Goal: Communication & Community: Ask a question

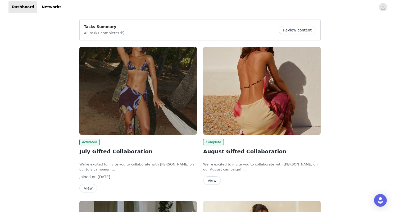
click at [59, 97] on div "Tasks Summary All tasks complete! Review content Activated July Gifted Collabor…" at bounding box center [200, 190] width 400 height 350
click at [86, 144] on span "Activated" at bounding box center [89, 142] width 20 height 6
click at [87, 142] on span "Activated" at bounding box center [89, 142] width 20 height 6
click at [87, 182] on div "Activated July Gifted Collaboration We’re excited to invite you to collaborate …" at bounding box center [137, 165] width 117 height 53
click at [87, 188] on button "View" at bounding box center [88, 188] width 18 height 8
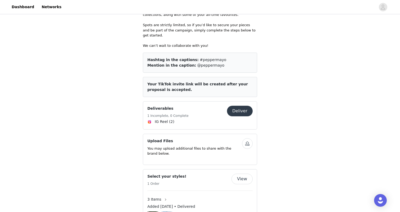
scroll to position [209, 0]
click at [239, 106] on button "Deliver" at bounding box center [240, 111] width 26 height 11
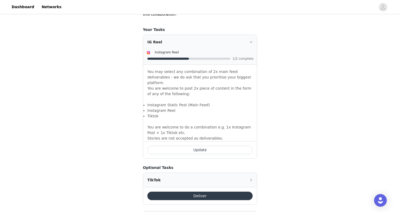
scroll to position [333, 0]
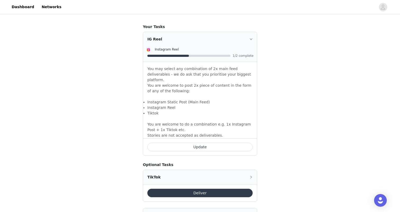
click at [182, 143] on button "Update" at bounding box center [199, 147] width 105 height 8
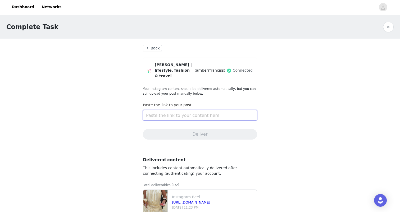
click at [180, 114] on input "text" at bounding box center [200, 115] width 114 height 11
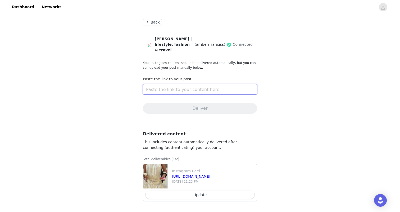
scroll to position [26, 0]
paste input "[URL][DOMAIN_NAME]"
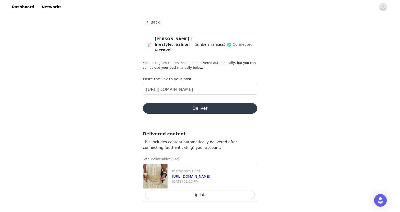
click at [177, 109] on button "Deliver" at bounding box center [200, 108] width 114 height 11
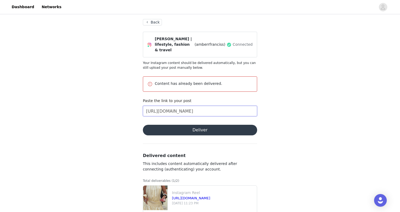
click at [187, 112] on input "[URL][DOMAIN_NAME]" at bounding box center [200, 111] width 114 height 11
paste input "[URL][DOMAIN_NAME]"
paste input ".com/p/DNXq-0FxEif"
type input "[URL][DOMAIN_NAME]"
click at [195, 129] on button "Deliver" at bounding box center [200, 130] width 114 height 11
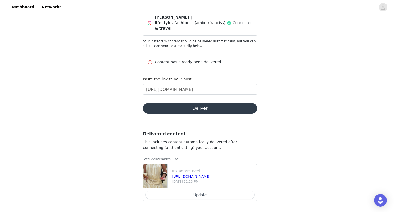
scroll to position [48, 0]
click at [124, 115] on div "Complete Task Back [PERSON_NAME] | lifestyle, fashion & travel (amberrfranciss)…" at bounding box center [200, 90] width 400 height 244
click at [189, 197] on button "Update" at bounding box center [199, 195] width 109 height 8
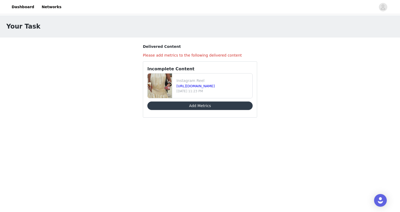
click at [203, 104] on button "Add Metrics" at bounding box center [199, 106] width 105 height 8
click at [377, 197] on div "Open Intercom Messenger" at bounding box center [380, 201] width 14 height 14
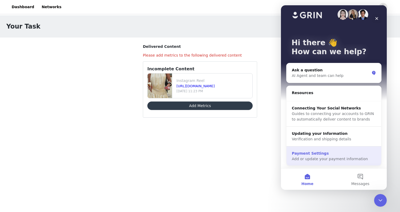
scroll to position [4, 0]
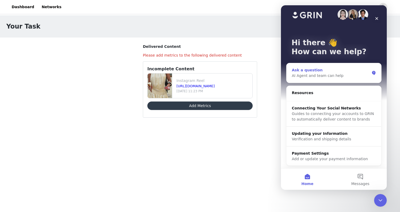
click at [322, 77] on div "AI Agent and team can help" at bounding box center [331, 76] width 78 height 6
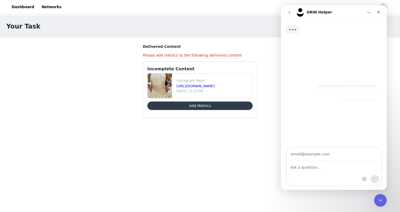
scroll to position [0, 0]
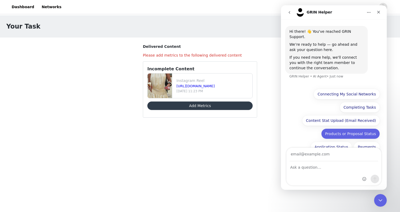
click at [343, 129] on button "Products or Proposal Status" at bounding box center [350, 134] width 59 height 11
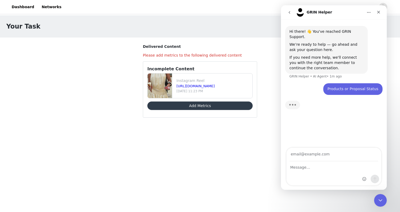
click at [308, 173] on div "Intercom messenger" at bounding box center [333, 174] width 95 height 24
click at [304, 167] on textarea "Message…" at bounding box center [333, 166] width 95 height 9
paste textarea "I got an invite for the new Peppermayo September campaign, but when i click the…"
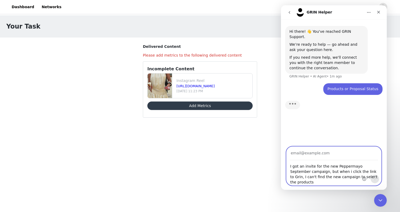
type textarea "I got an invite for the new Peppermayo September campaign, but when i click the…"
click at [304, 152] on input "Your email" at bounding box center [334, 153] width 88 height 13
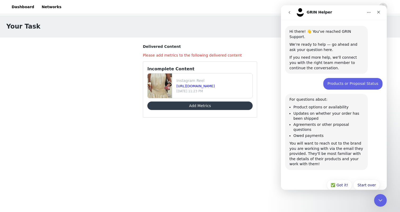
click at [309, 176] on div "Start over ✅ Got it! Start over" at bounding box center [334, 185] width 106 height 19
click at [364, 180] on button "Start over" at bounding box center [366, 185] width 26 height 11
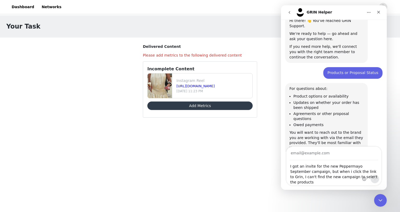
scroll to position [148, 0]
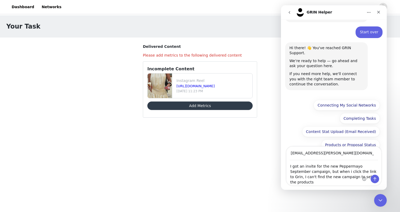
type input "[EMAIL_ADDRESS][PERSON_NAME][DOMAIN_NAME]"
click at [376, 179] on icon "Send a message…" at bounding box center [375, 179] width 4 height 4
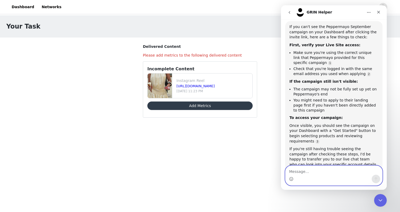
scroll to position [251, 0]
type textarea "live chat team please"
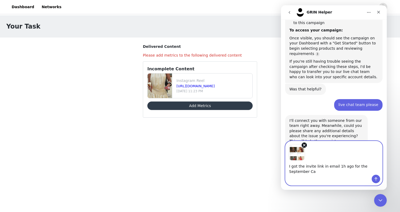
scroll to position [344, 0]
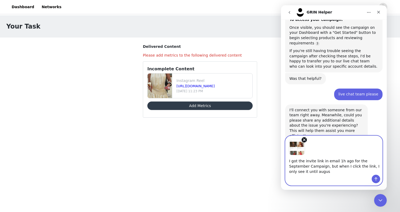
type textarea "I got the invite link in email 1h ago for the September Campaign, but when I cl…"
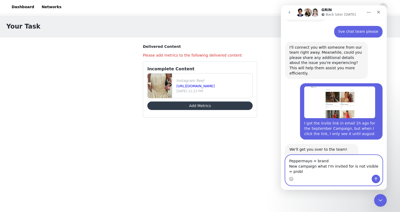
scroll to position [418, 0]
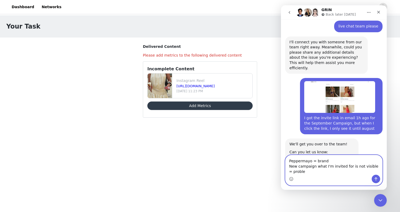
type textarea "Peppermayo = brand New campaign what I'm invited for is not visible = problem"
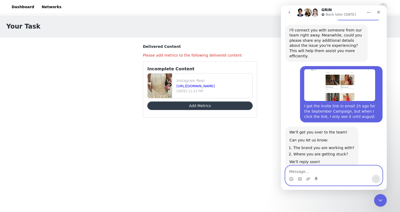
scroll to position [433, 0]
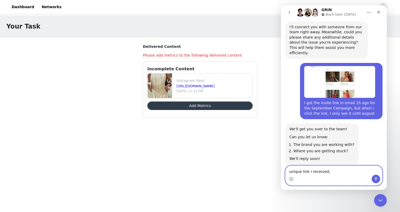
paste textarea "[URL][DOMAIN_NAME]"
type textarea "unique link I received; [URL][DOMAIN_NAME]"
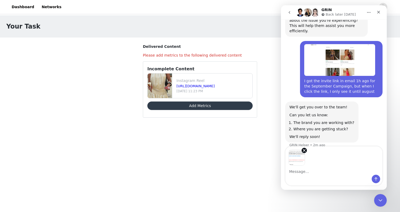
scroll to position [474, 0]
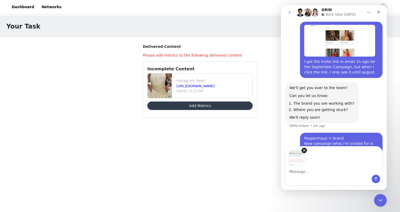
click at [379, 182] on div "Intercom messenger" at bounding box center [376, 179] width 8 height 8
click at [375, 180] on icon "Send a message…" at bounding box center [376, 179] width 4 height 4
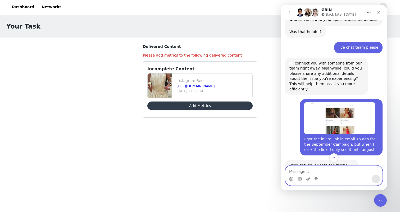
scroll to position [354, 0]
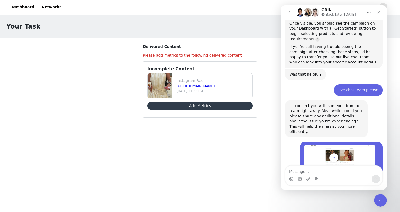
click at [315, 11] on img "Intercom messenger" at bounding box center [315, 12] width 8 height 8
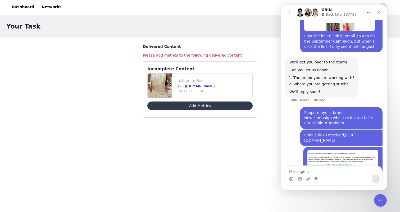
scroll to position [499, 0]
click at [294, 130] on div "unique link I received; [URL][DOMAIN_NAME] • 3m ago" at bounding box center [333, 138] width 97 height 17
click at [122, 78] on div "Your Task Delivered Content Please add metrics to the following delivered conte…" at bounding box center [200, 72] width 400 height 115
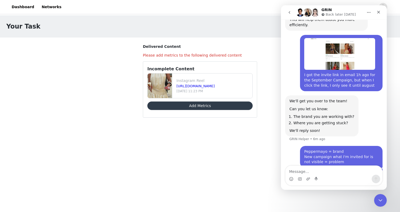
scroll to position [460, 0]
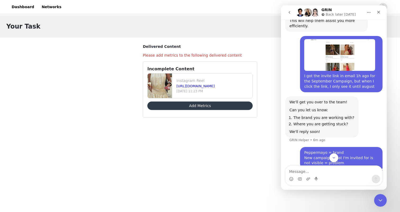
click at [360, 97] on div "We'll get you over to the team! Can you let us know: The brand you are working …" at bounding box center [333, 122] width 97 height 51
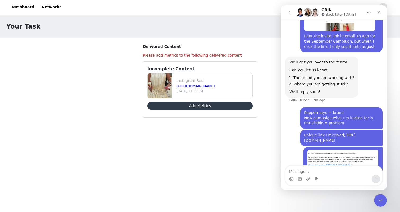
scroll to position [499, 0]
click at [325, 171] on textarea "Message…" at bounding box center [333, 170] width 97 height 9
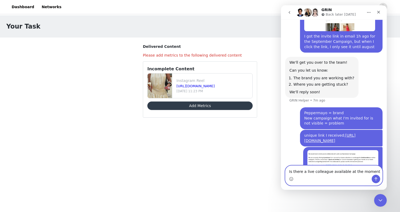
type textarea "Is there a live colleague available at the moment?"
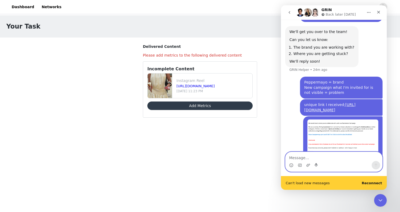
scroll to position [0, 0]
click at [373, 182] on b "Reconnect" at bounding box center [372, 183] width 20 height 4
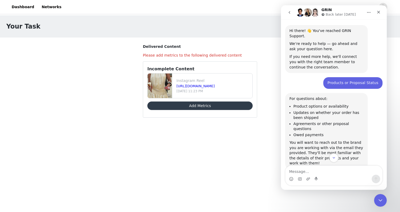
click at [233, 145] on body "Dashboard Networks Your Task Delivered Content Please add metrics to the follow…" at bounding box center [200, 106] width 400 height 212
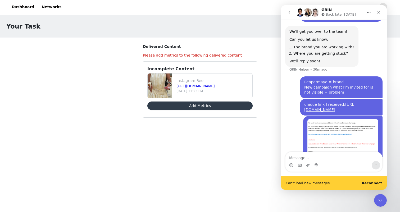
scroll to position [530, 0]
click at [363, 180] on div "Can't load new messages Reconnect" at bounding box center [334, 183] width 106 height 14
click at [371, 180] on div "Can't load new messages Reconnect" at bounding box center [334, 183] width 106 height 14
click at [371, 183] on b "Reconnect" at bounding box center [372, 183] width 20 height 4
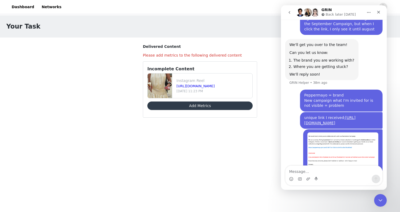
scroll to position [516, 0]
